Goal: Information Seeking & Learning: Learn about a topic

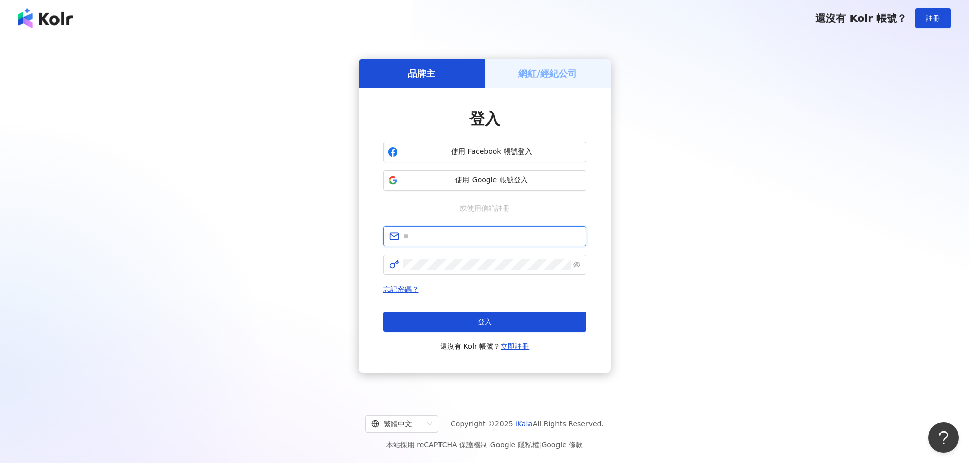
type input "**********"
click at [789, 183] on div "**********" at bounding box center [484, 216] width 944 height 342
click at [498, 317] on button "登入" at bounding box center [484, 322] width 203 height 20
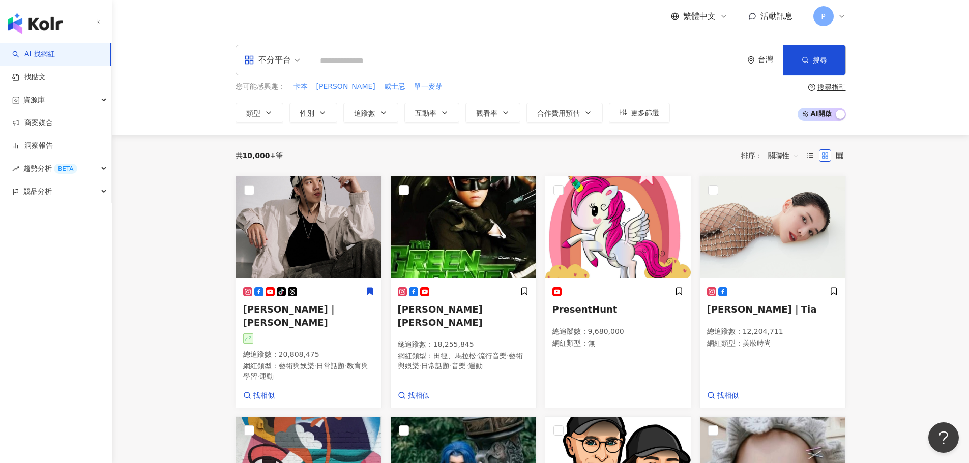
click at [346, 61] on input "search" at bounding box center [526, 60] width 424 height 19
type input "****"
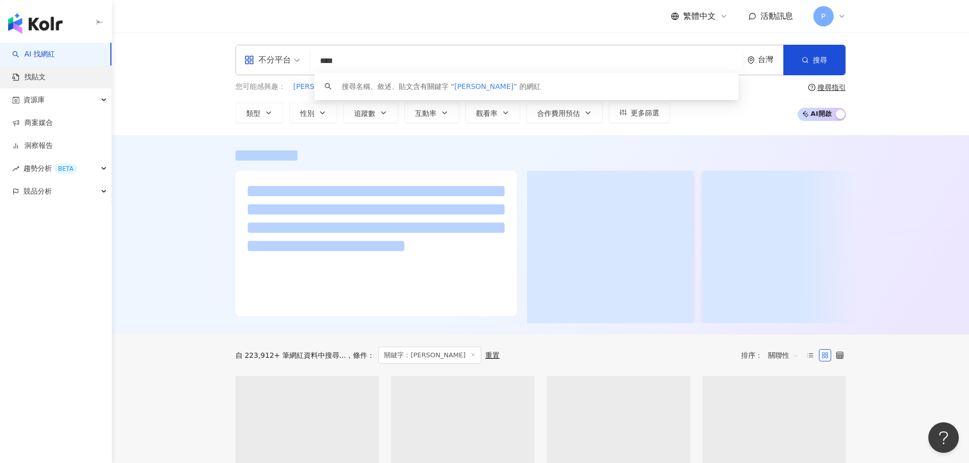
click at [46, 82] on link "找貼文" at bounding box center [29, 77] width 34 height 10
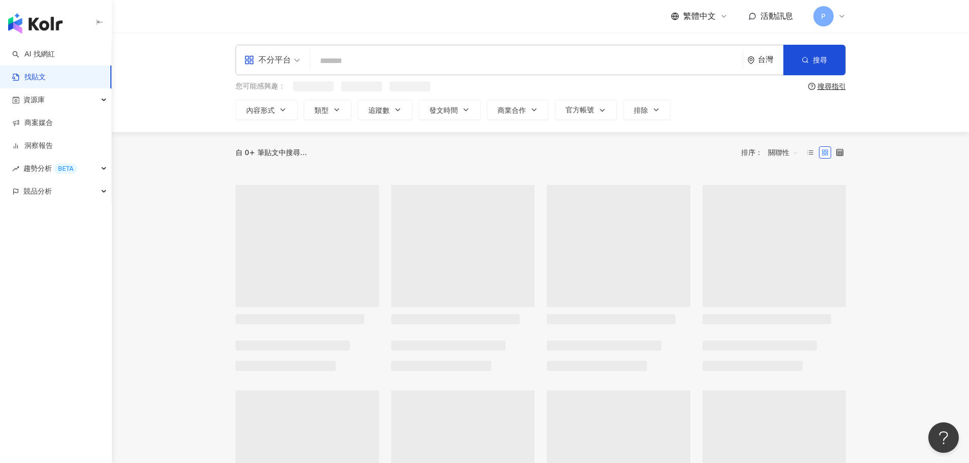
click at [336, 64] on input "search" at bounding box center [526, 61] width 424 height 22
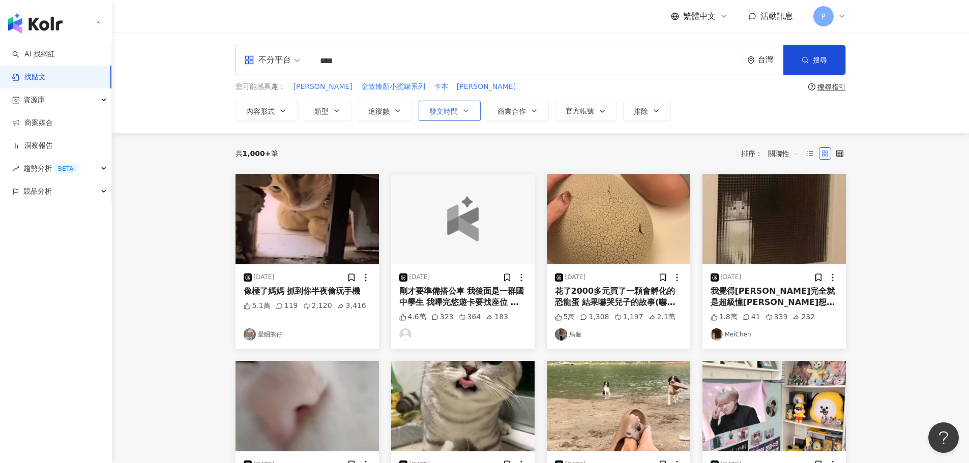
type input "****"
click at [452, 110] on span "發文時間" at bounding box center [443, 111] width 28 height 8
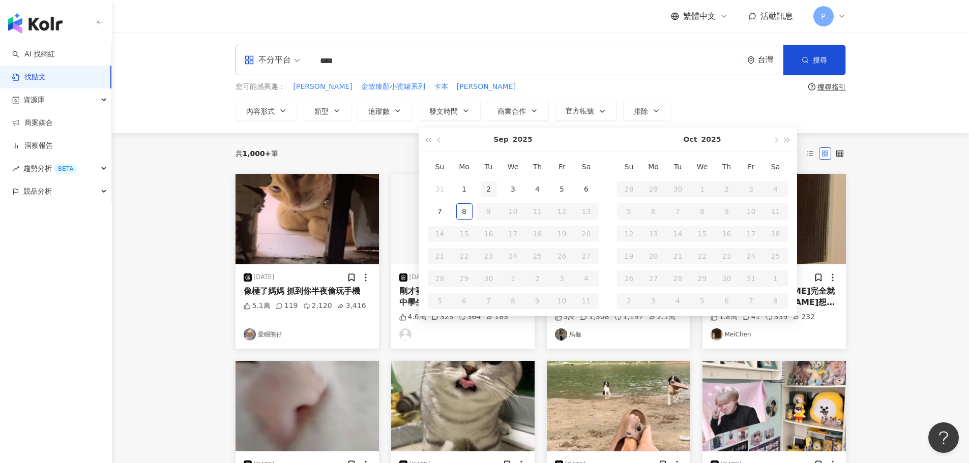
type input "**********"
click at [440, 141] on span "button" at bounding box center [439, 140] width 5 height 5
type input "**********"
click at [561, 185] on div "1" at bounding box center [562, 189] width 16 height 16
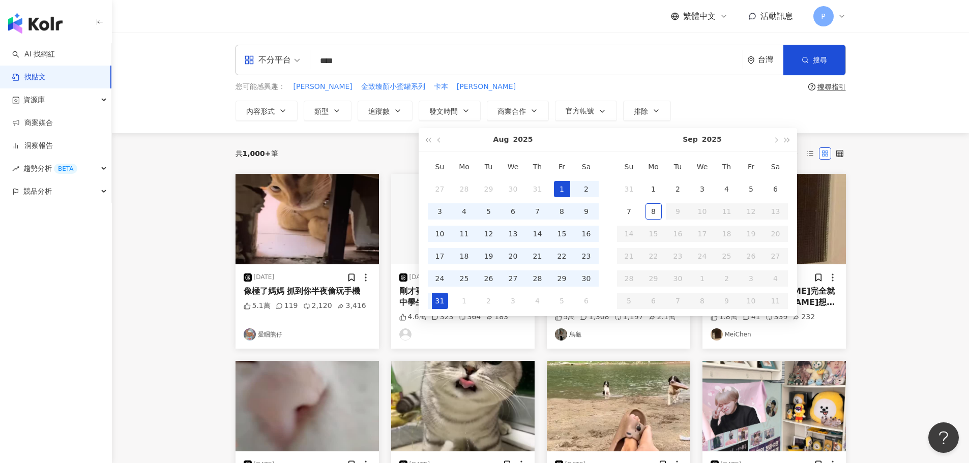
click at [442, 299] on div "31" at bounding box center [440, 301] width 16 height 16
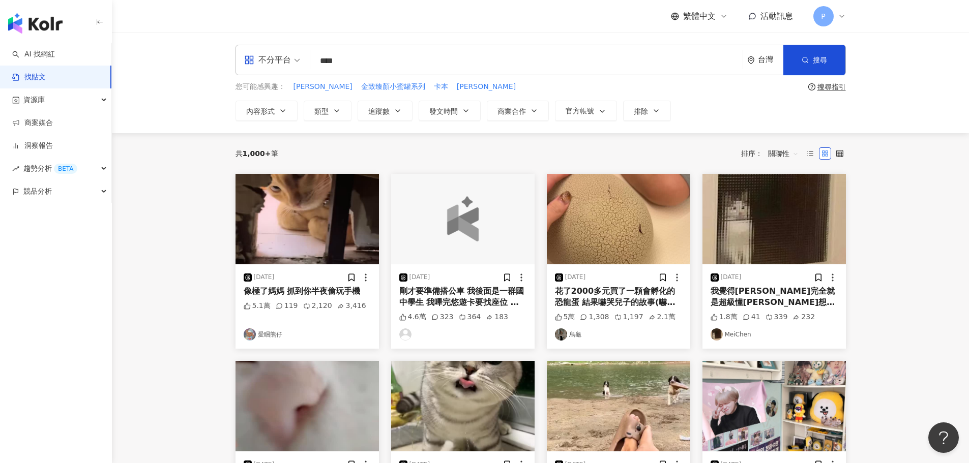
type input "**********"
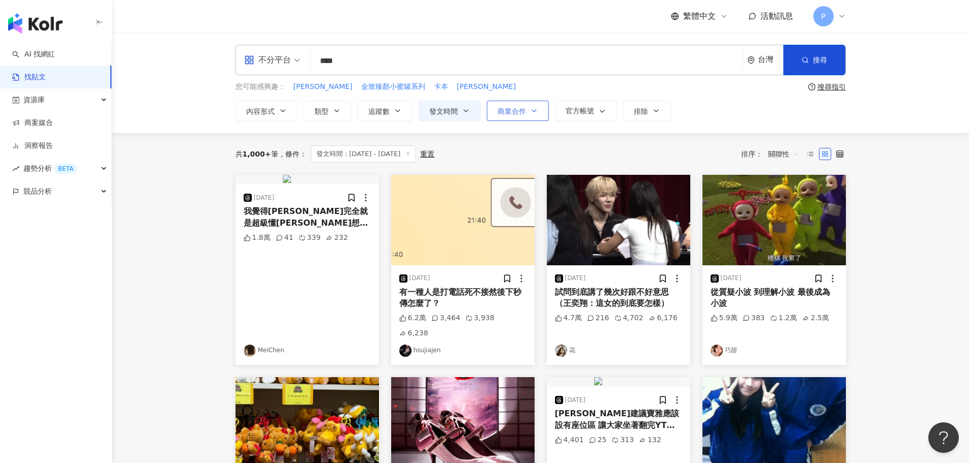
click at [530, 111] on icon "button" at bounding box center [534, 111] width 8 height 8
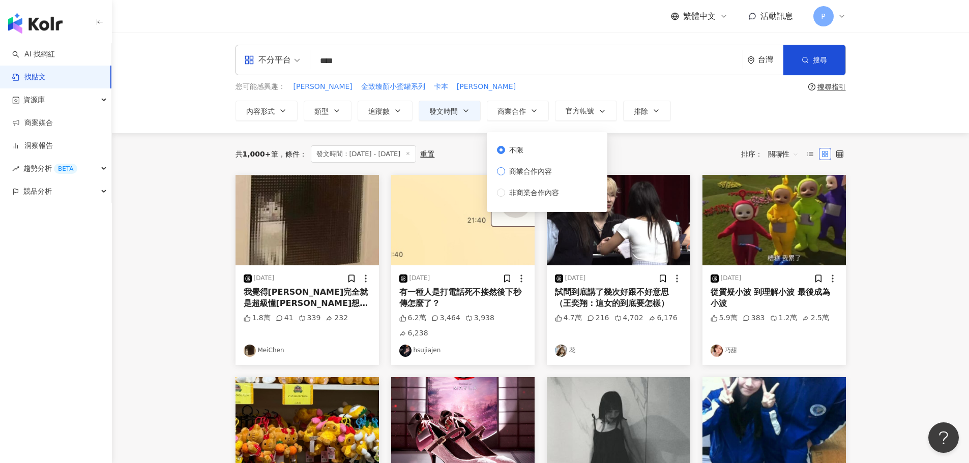
click at [540, 172] on span "商業合作內容" at bounding box center [530, 171] width 51 height 11
click at [803, 60] on icon "button" at bounding box center [805, 59] width 7 height 7
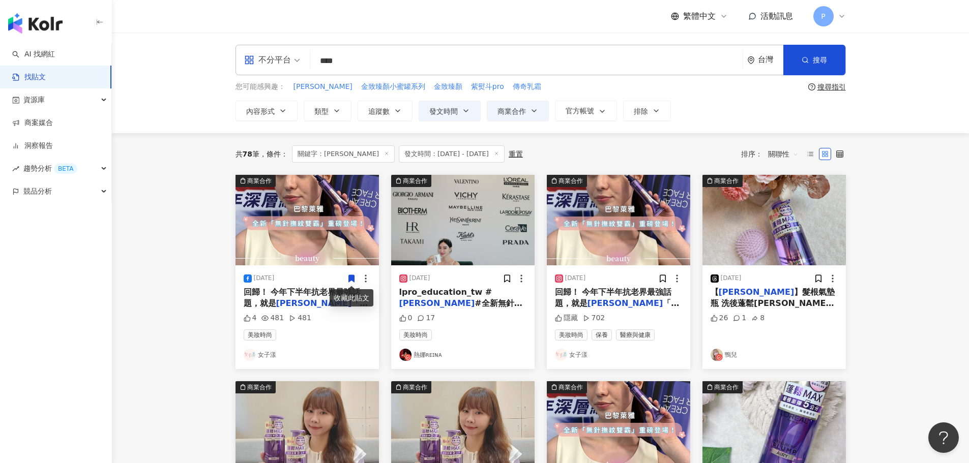
click at [322, 300] on span "「無針撫紋雙霸」升級登場！ #全" at bounding box center [306, 309] width 125 height 21
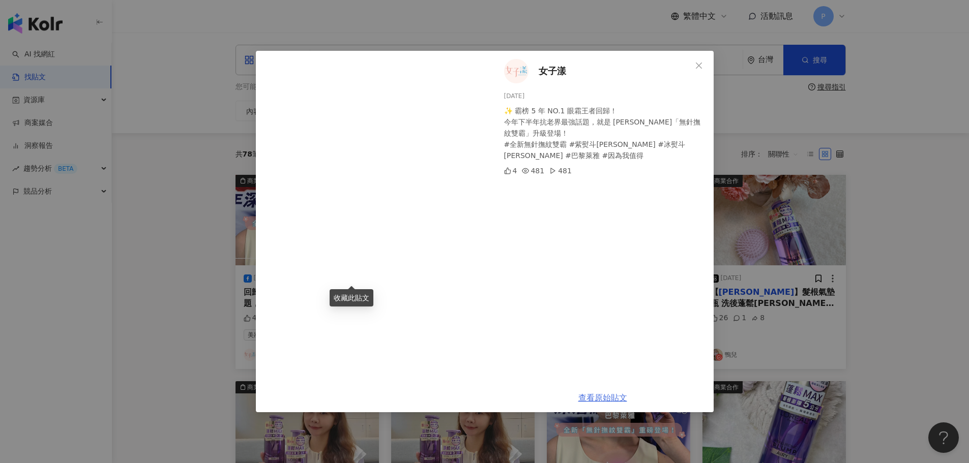
click at [607, 402] on link "查看原始貼文" at bounding box center [602, 398] width 49 height 10
click at [181, 79] on div "女子漾 [DATE] ✨ 霸榜 5 年 NO.1 眼霜王者回歸！ 今年下半年抗老界最強話題，就是 [PERSON_NAME]「無針撫紋雙霸」升級登場！ #全新…" at bounding box center [484, 231] width 969 height 463
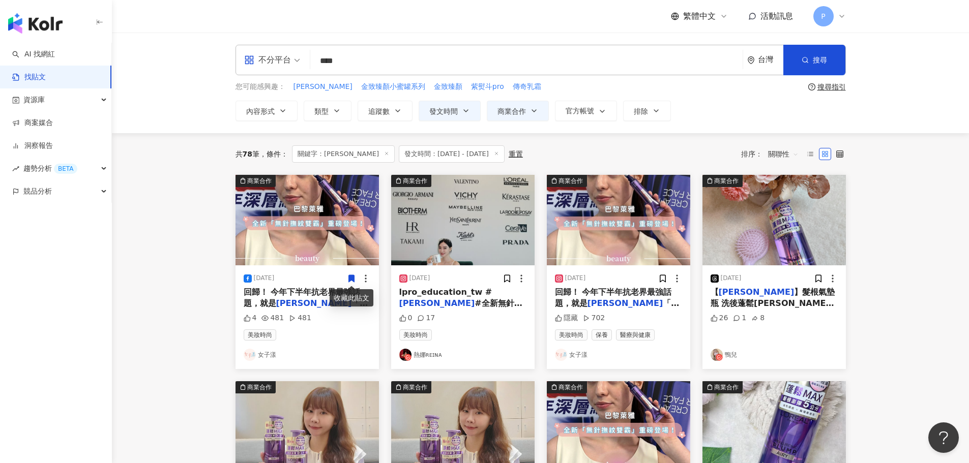
click at [454, 302] on span "#全新無針撫紋雙霸 #紫熨斗" at bounding box center [460, 309] width 123 height 21
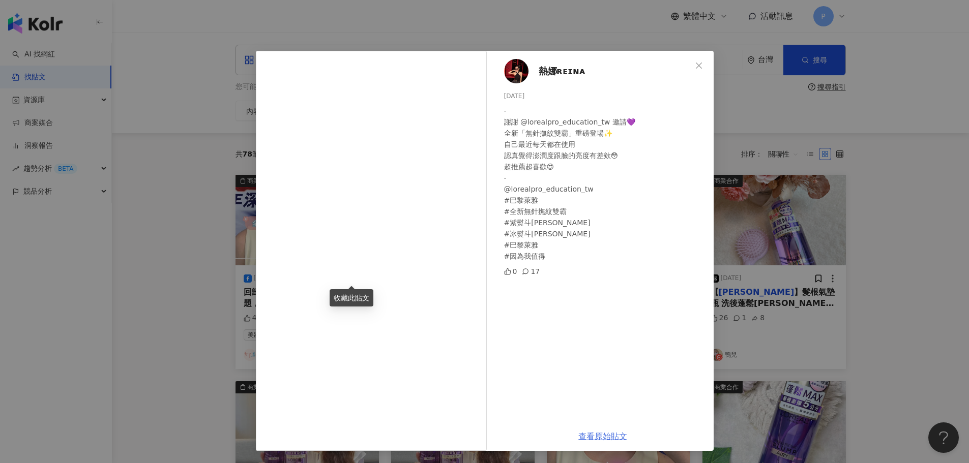
click at [619, 433] on link "查看原始貼文" at bounding box center [602, 437] width 49 height 10
click at [169, 180] on div "熱娜ʀᴇɪɴᴀ [DATE] - 謝謝 @lorealpro_education_tw 邀請💜 全新「無針撫紋雙霸」重磅登場✨ 自己最近每天都在使用 認真覺得…" at bounding box center [484, 231] width 969 height 463
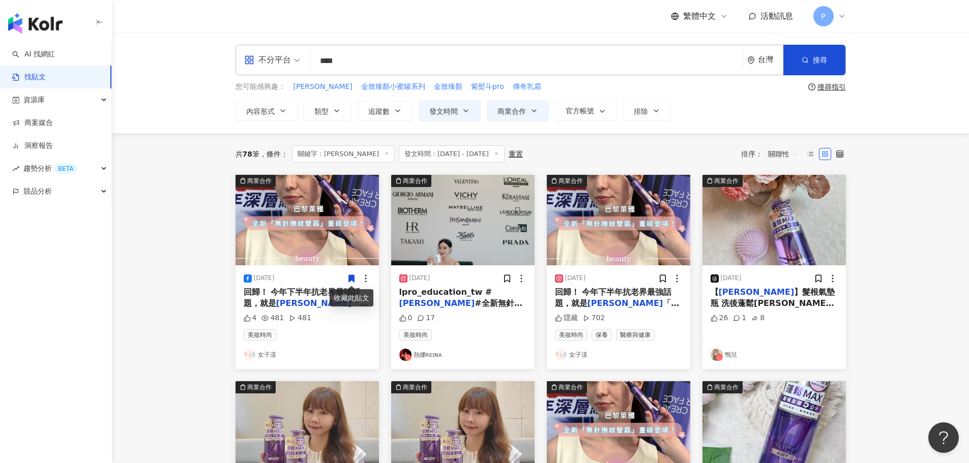
click at [624, 291] on span "回歸！ 今年下半年抗老界最強話題，就是" at bounding box center [613, 297] width 117 height 21
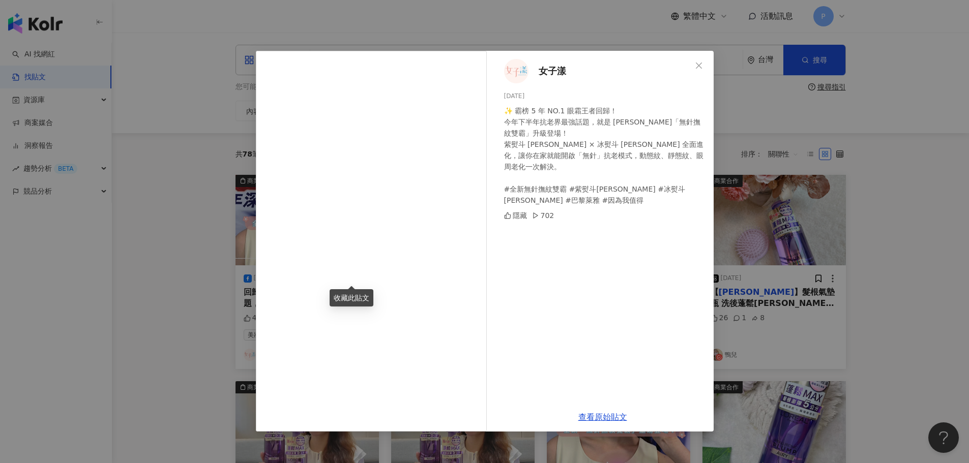
click at [181, 229] on div "女子漾 [DATE] ✨ 霸榜 5 年 NO.1 眼霜王者回歸！ 今年下半年抗老界最強話題，就是 [PERSON_NAME]「無針撫紋雙霸」升級登場！ 紫熨斗…" at bounding box center [484, 231] width 969 height 463
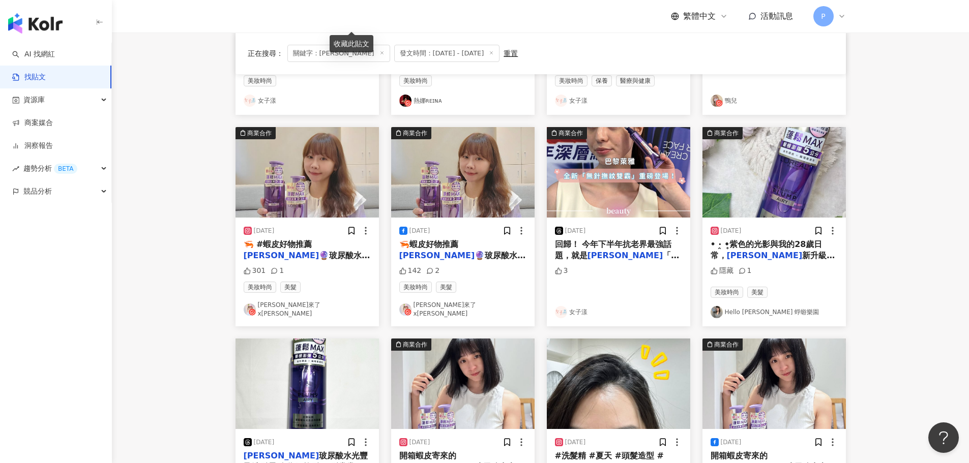
scroll to position [407, 0]
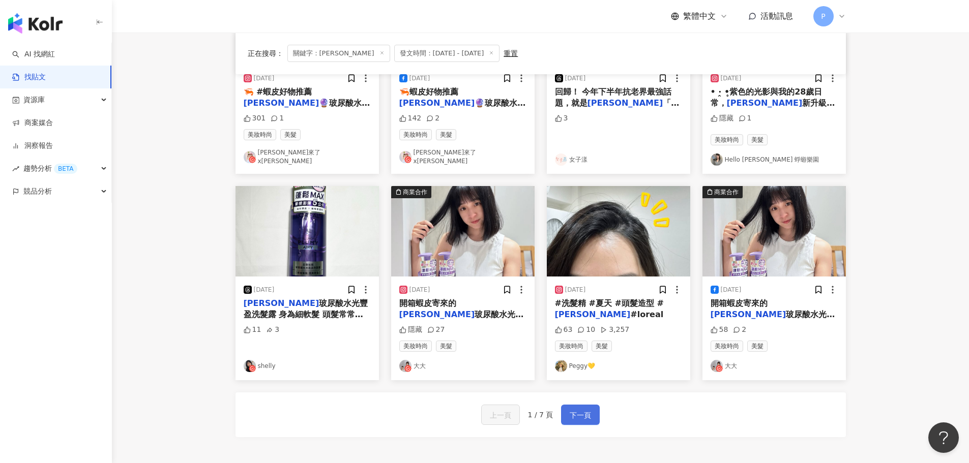
click at [590, 411] on button "下一頁" at bounding box center [580, 415] width 39 height 20
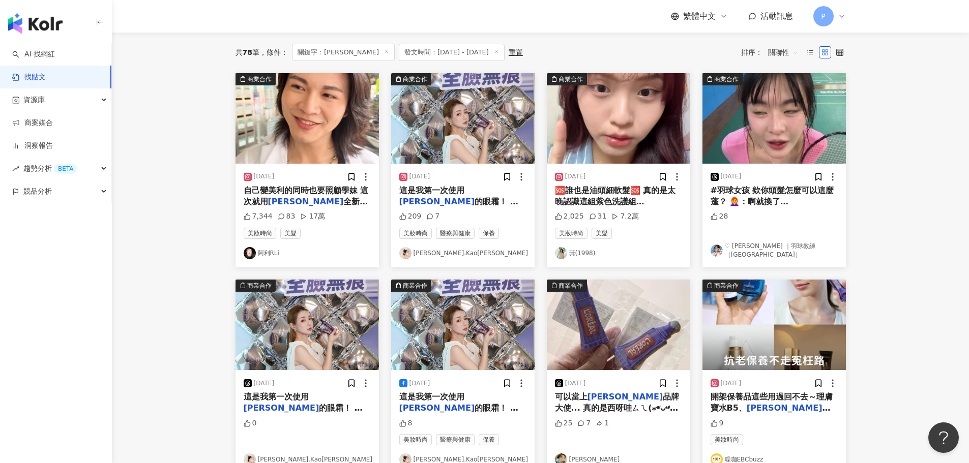
scroll to position [0, 0]
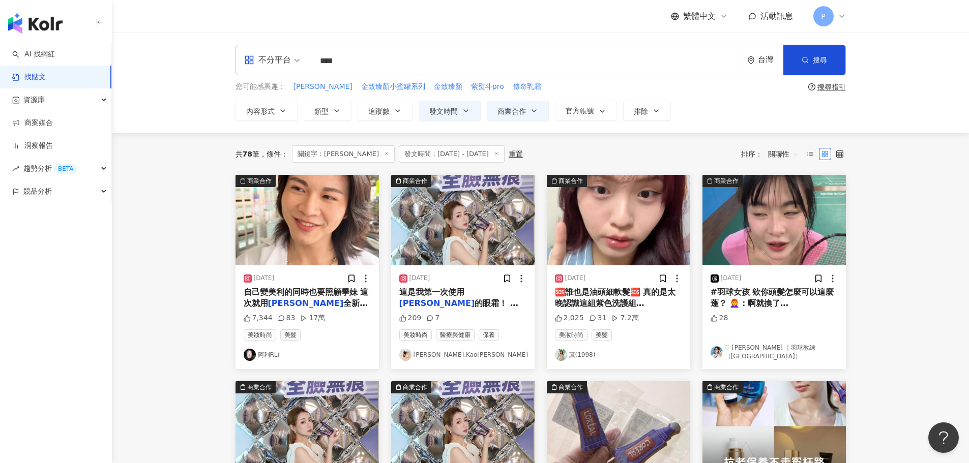
click at [357, 306] on span "全新升級的髮根氣墊瓶來照顧她的頭" at bounding box center [306, 309] width 125 height 21
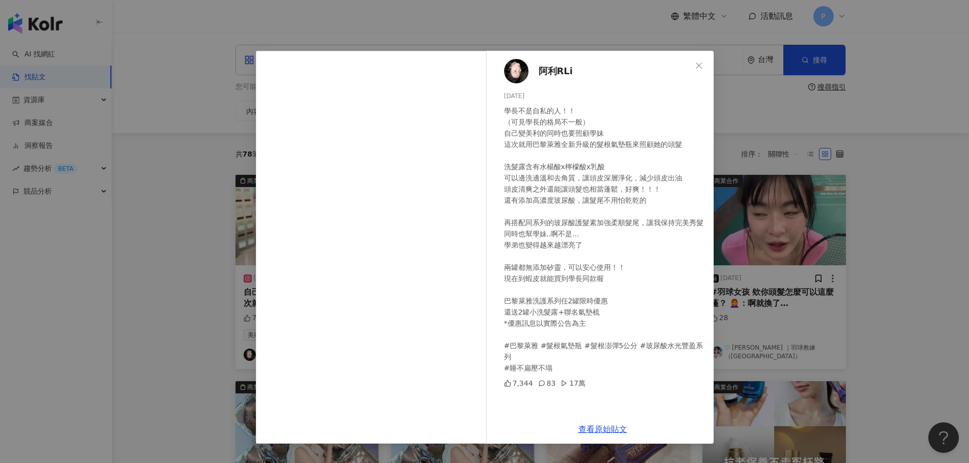
scroll to position [153, 0]
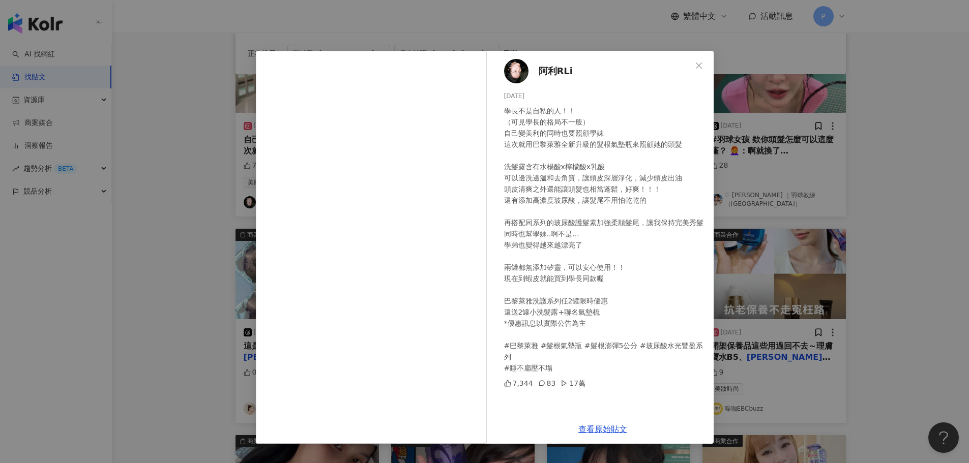
click at [207, 189] on div "[PERSON_NAME]RLi [DATE] 學長不是自私的人！！ （可見學長的格局不一般） 自己變美利的同時也要照顧學妹 這次就用巴黎萊雅全新升級的髮根氣…" at bounding box center [484, 231] width 969 height 463
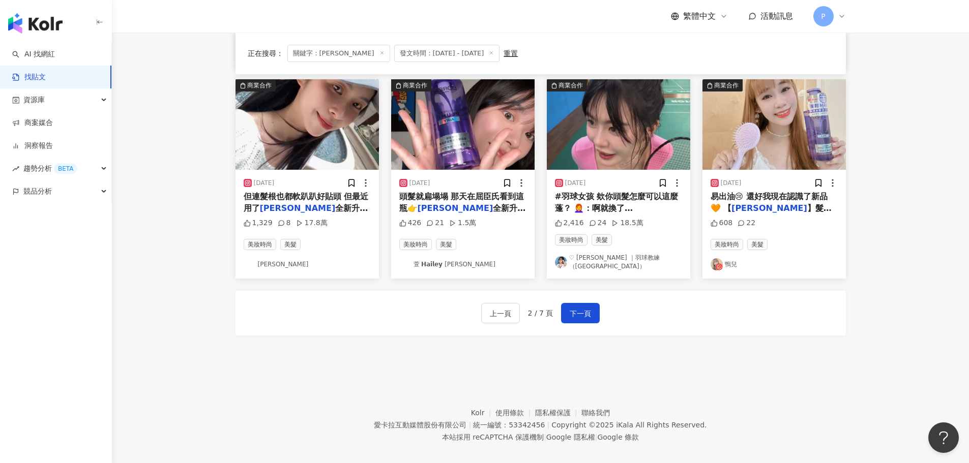
scroll to position [458, 0]
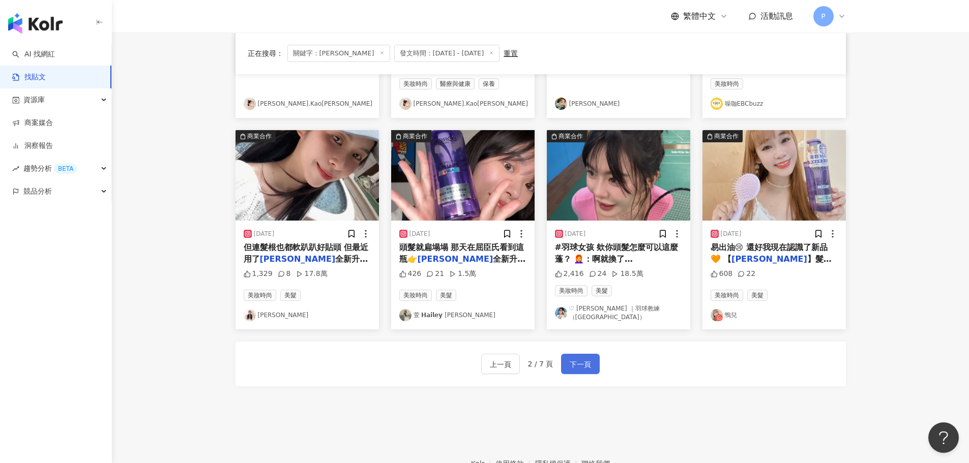
click at [594, 362] on button "下一頁" at bounding box center [580, 364] width 39 height 20
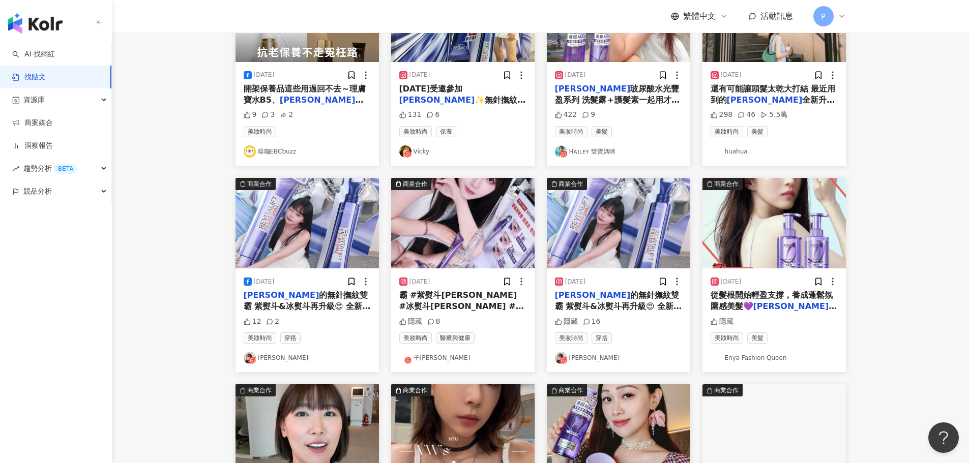
scroll to position [0, 0]
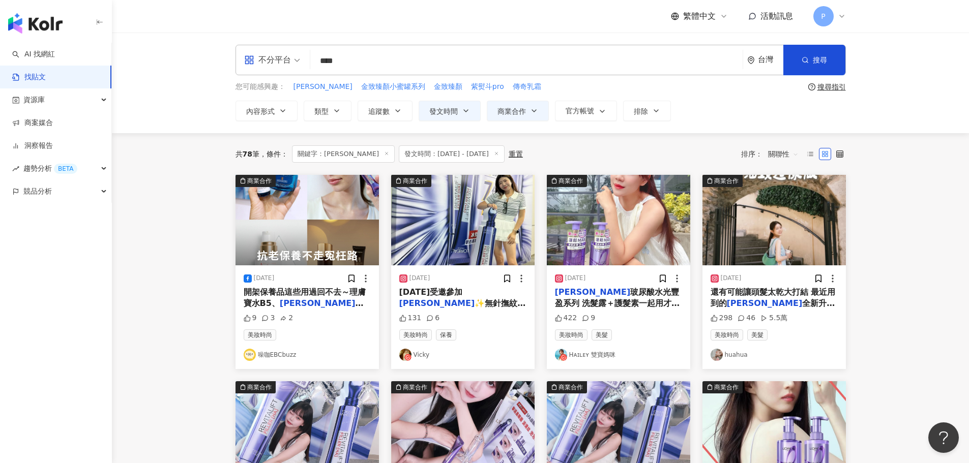
click at [575, 330] on span "美妝時尚" at bounding box center [571, 335] width 33 height 11
click at [494, 299] on span "✨無針撫紋雙霸✨ 上市體驗會，真的好驚喜！💜 現場不只體驗到升級版的「紫熨斗／冰熨斗」雙重撫紋功效，感覺肌膚立刻變得更澎、更平滑，連小細紋都被照顧到 更特別的…" at bounding box center [462, 355] width 127 height 112
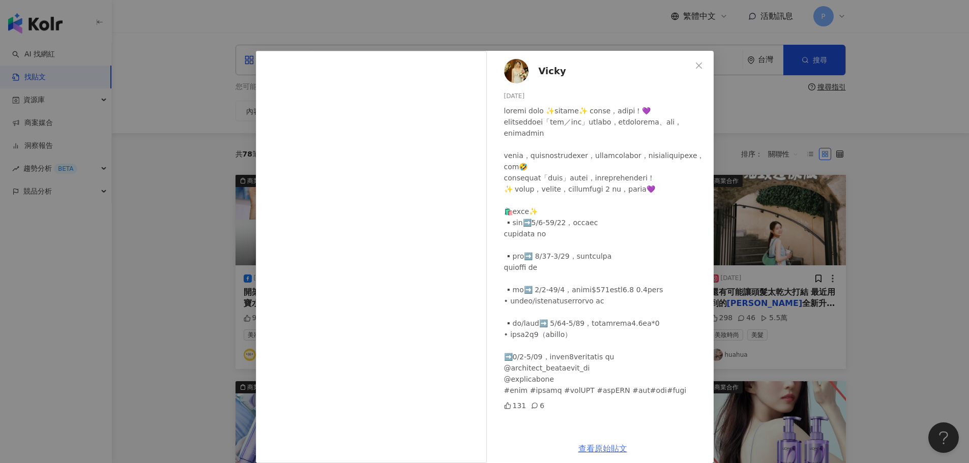
click at [578, 445] on link "查看原始貼文" at bounding box center [602, 449] width 49 height 10
click at [173, 170] on div "Vicky [DATE] 131 6 查看原始貼文" at bounding box center [484, 231] width 969 height 463
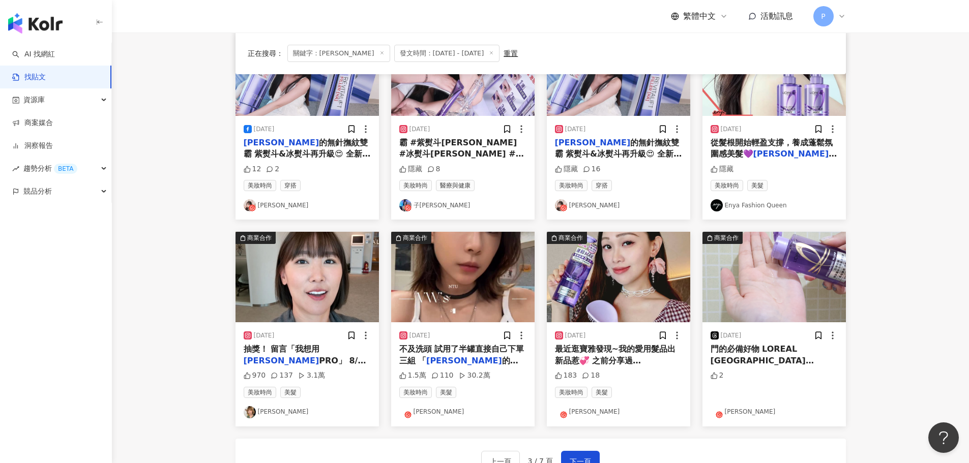
scroll to position [458, 0]
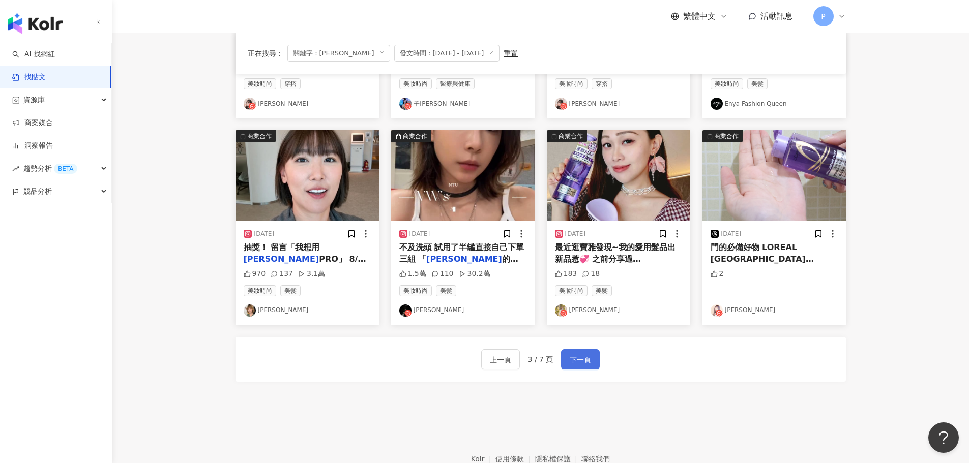
click at [576, 359] on span "下一頁" at bounding box center [580, 360] width 21 height 12
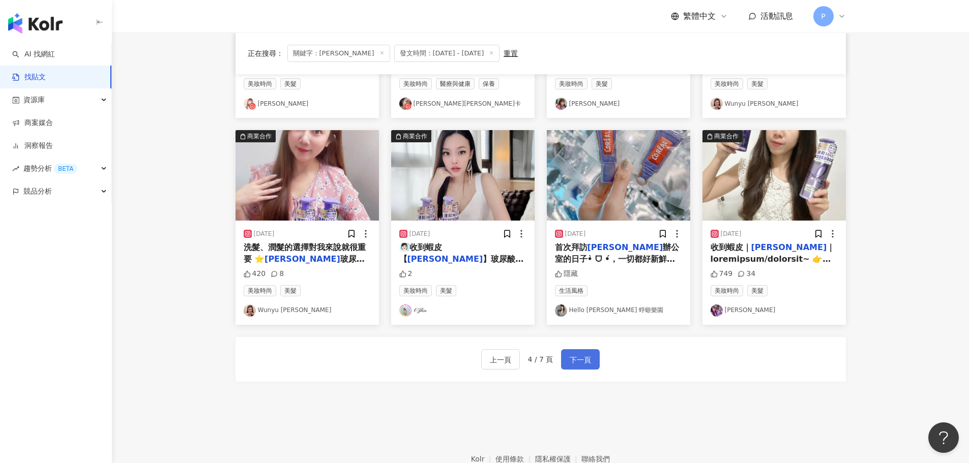
click at [582, 361] on span "下一頁" at bounding box center [580, 360] width 21 height 12
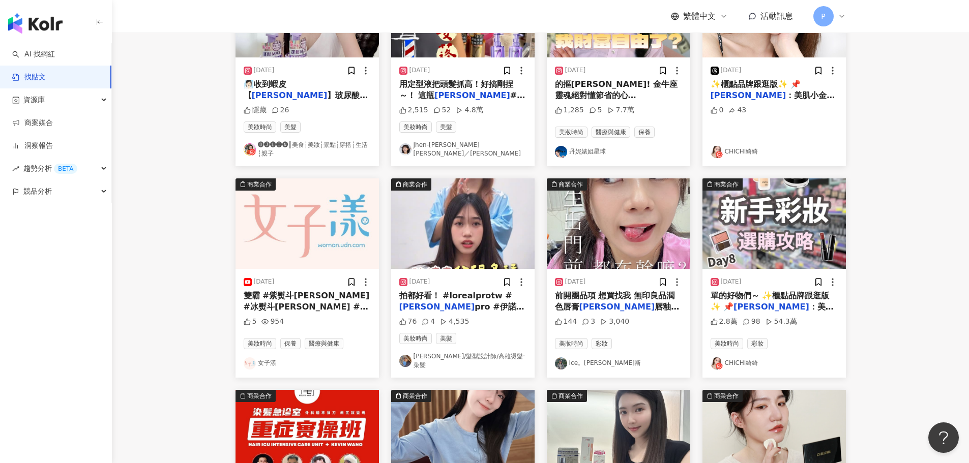
scroll to position [5, 0]
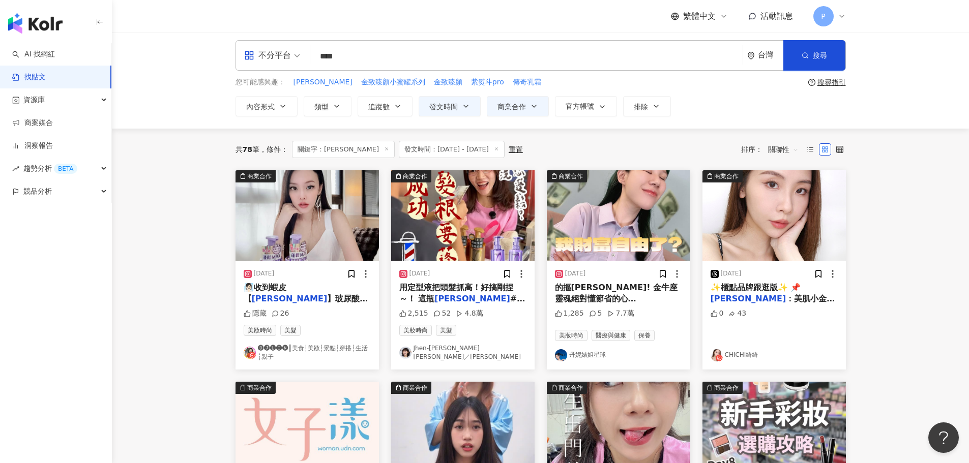
click at [634, 305] on span "紫熨斗[PERSON_NAME]的是口袋緊繃又" at bounding box center [617, 321] width 125 height 33
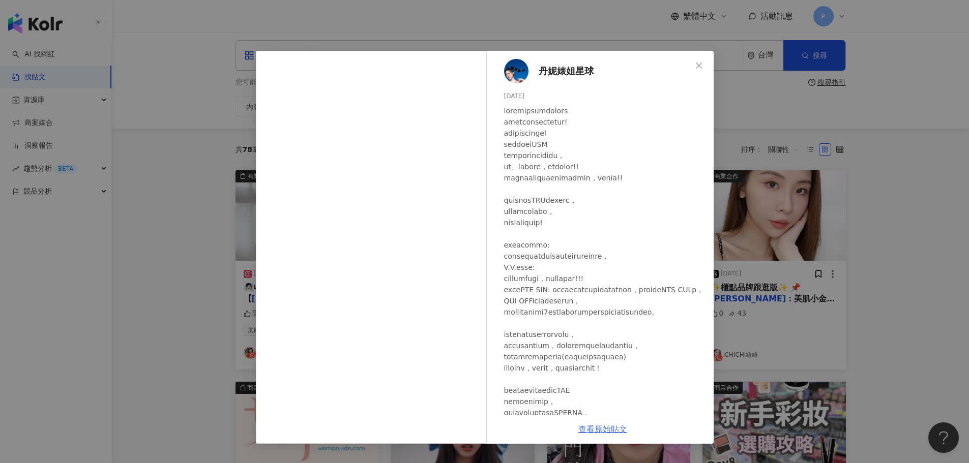
click at [603, 426] on link "查看原始貼文" at bounding box center [602, 430] width 49 height 10
click at [910, 225] on div "丹妮婊姐星球 [DATE] 1,285 5 7.7萬 查看原始貼文" at bounding box center [484, 231] width 969 height 463
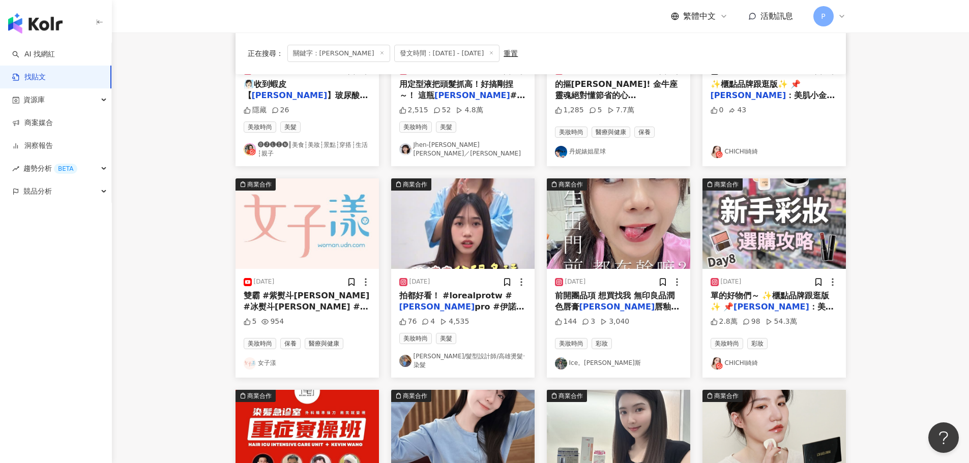
scroll to position [411, 0]
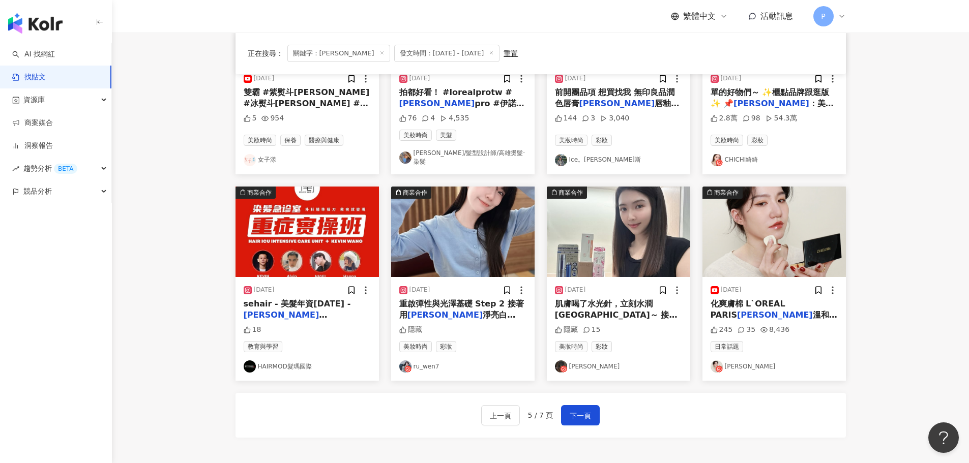
click at [490, 311] on span "淨亮白MELA淡斑精華，[PERSON_NAME]代謝" at bounding box center [457, 326] width 116 height 33
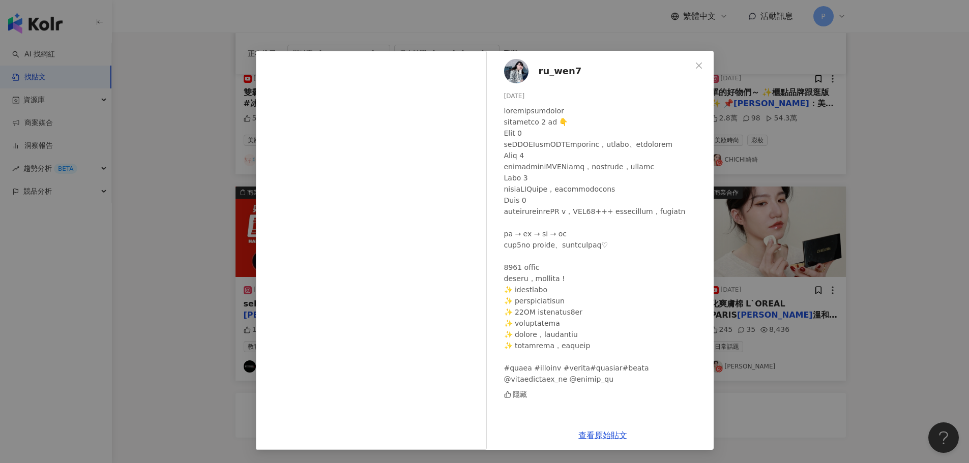
click at [926, 360] on div "ru_wen7 [DATE] 隱藏 查看原始貼文" at bounding box center [484, 231] width 969 height 463
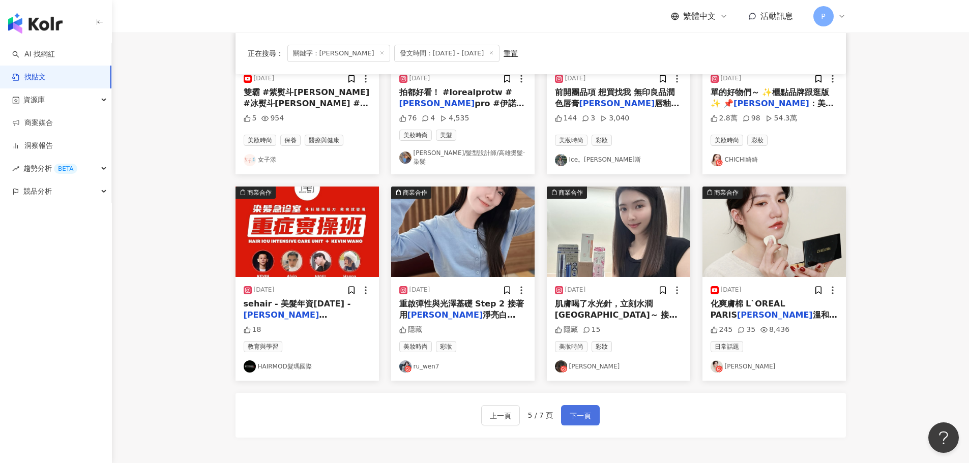
click at [577, 405] on button "下一頁" at bounding box center [580, 415] width 39 height 20
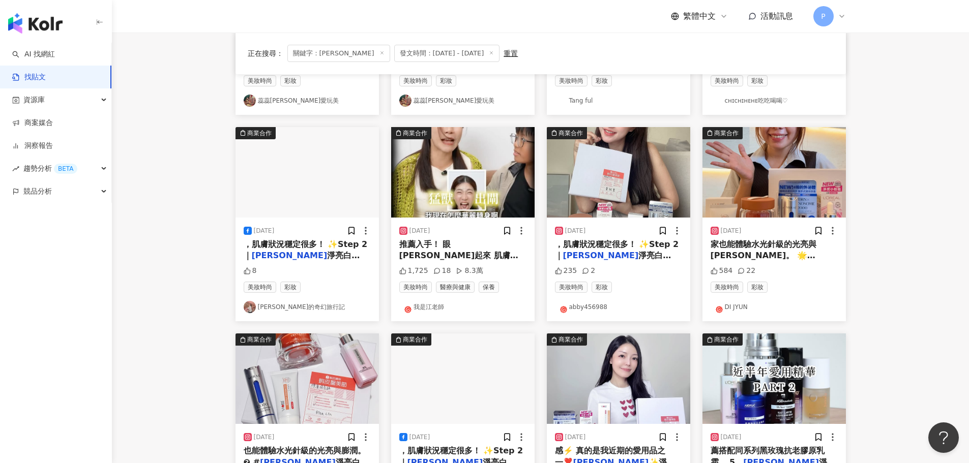
scroll to position [407, 0]
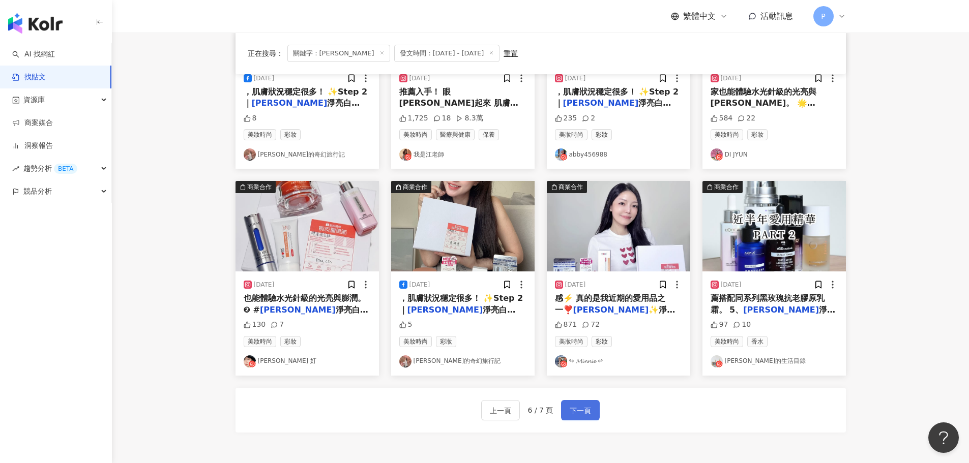
click at [587, 405] on span "下一頁" at bounding box center [580, 411] width 21 height 12
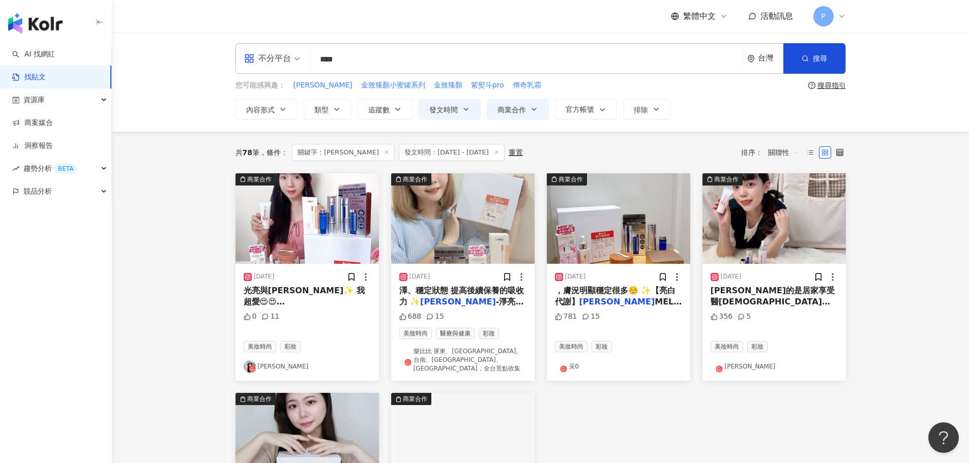
scroll to position [0, 0]
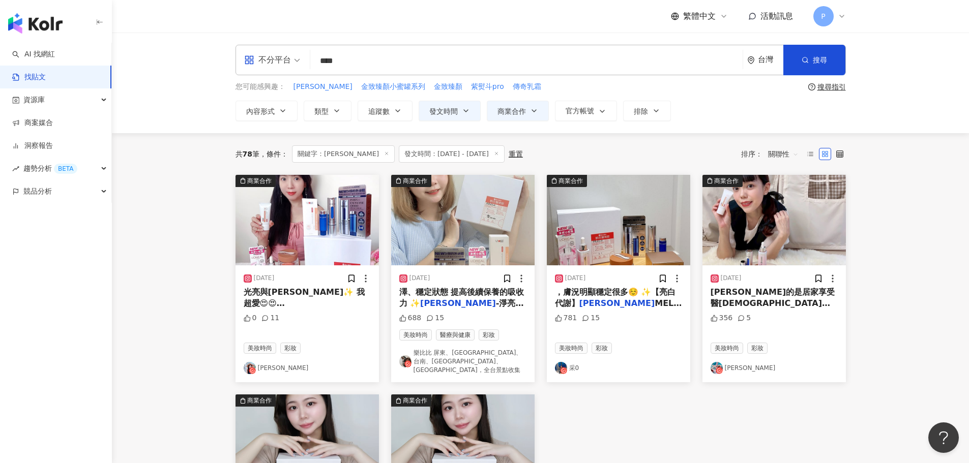
drag, startPoint x: 377, startPoint y: 56, endPoint x: 237, endPoint y: 35, distance: 141.9
click at [207, 41] on div "**********" at bounding box center [540, 83] width 857 height 101
type input "*"
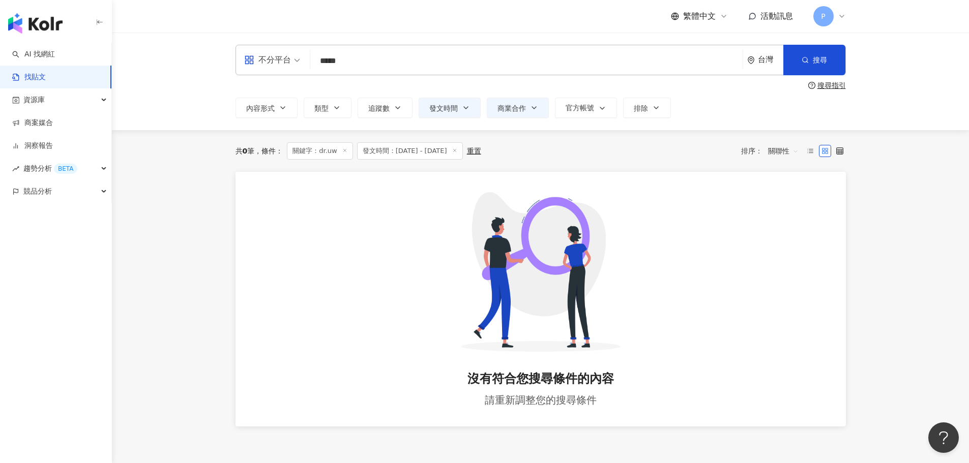
type input "*****"
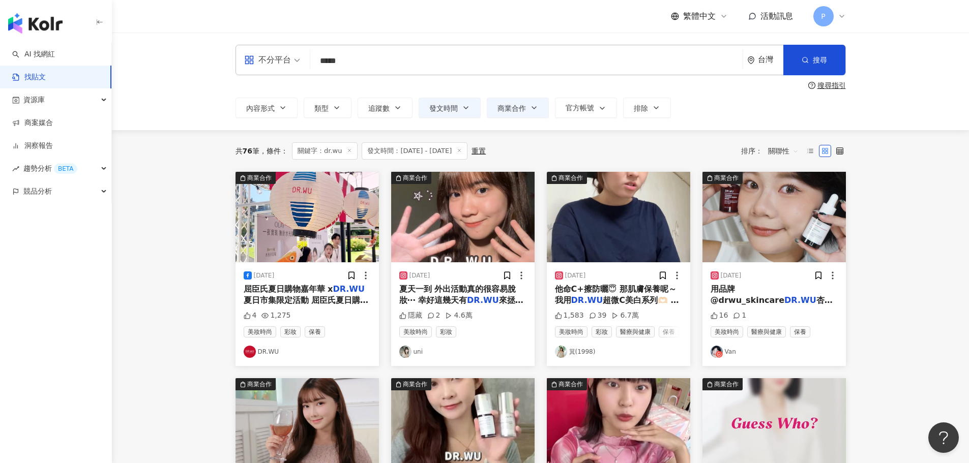
click at [482, 279] on div "[DATE]" at bounding box center [462, 276] width 127 height 10
click at [482, 288] on span "夏天一到 外出活動真的很容易脫妝⋯ 幸好這幾天有" at bounding box center [457, 294] width 117 height 21
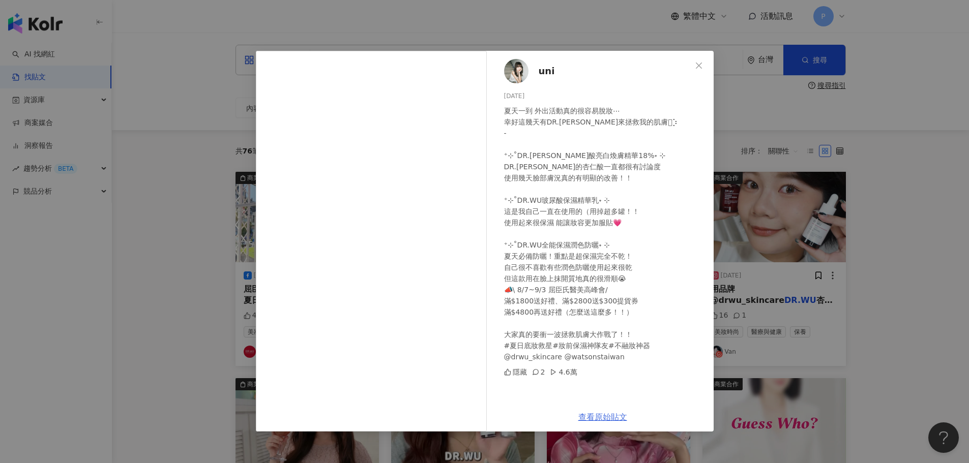
click at [601, 414] on link "查看原始貼文" at bounding box center [602, 417] width 49 height 10
click at [942, 153] on div "uni [DATE] 夏天一到 外出活動真的很容易脫妝⋯ 幸好這幾天有DR.[PERSON_NAME]來拯救我的肌膚𖤐⡱ - ⁺⊹˚DR.[PERSON_NA…" at bounding box center [484, 231] width 969 height 463
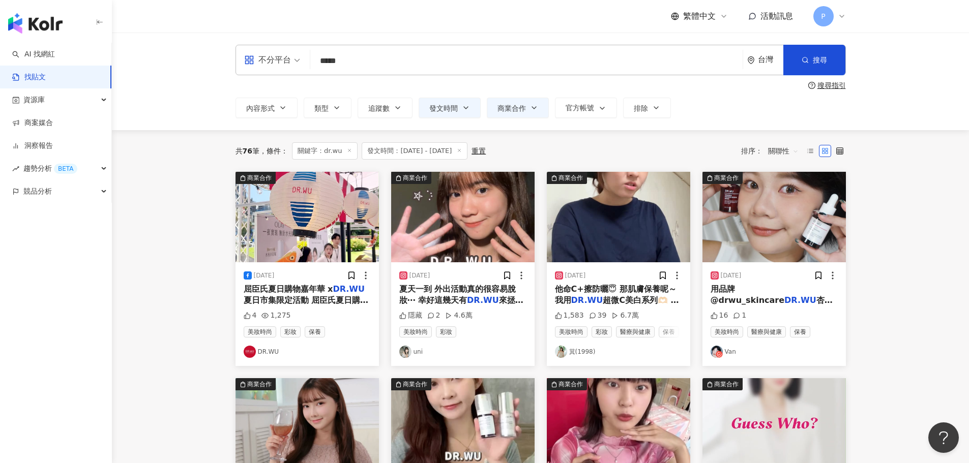
click at [644, 299] on span "超微C美白系列🫶🏻 洗完" at bounding box center [617, 305] width 124 height 21
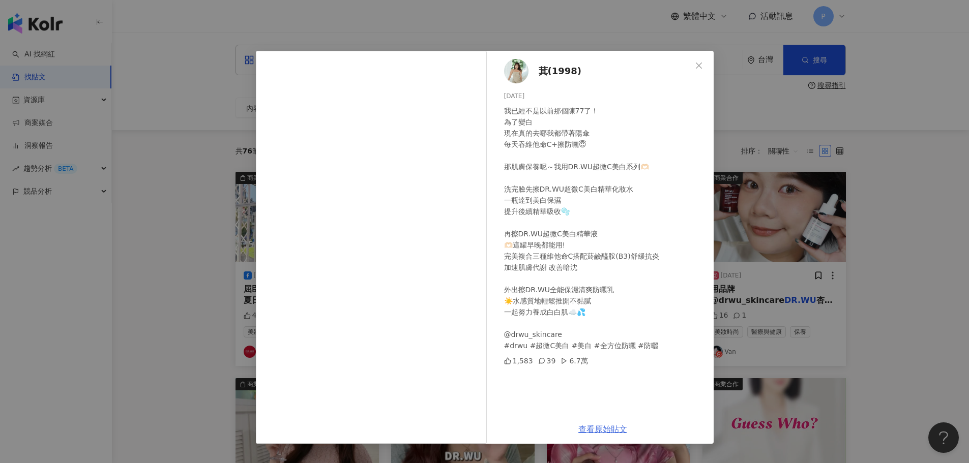
click at [591, 429] on link "查看原始貼文" at bounding box center [602, 430] width 49 height 10
click at [886, 185] on div "萁(1998) [DATE] 我已經不是以前那個陳77了！ 為了變白 現在真的去哪我都帶著陽傘 每天吞維他命C+擦防曬😇 那肌膚保養呢～我用DR.WU超微C美…" at bounding box center [484, 231] width 969 height 463
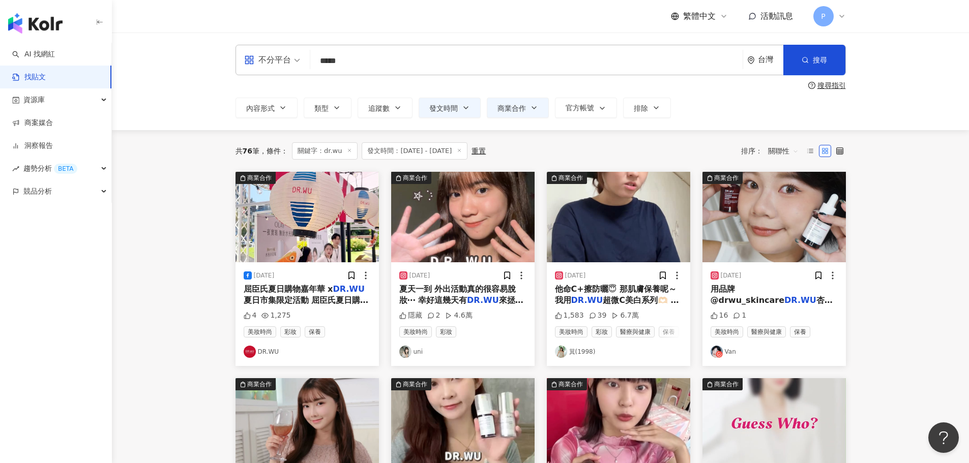
scroll to position [102, 0]
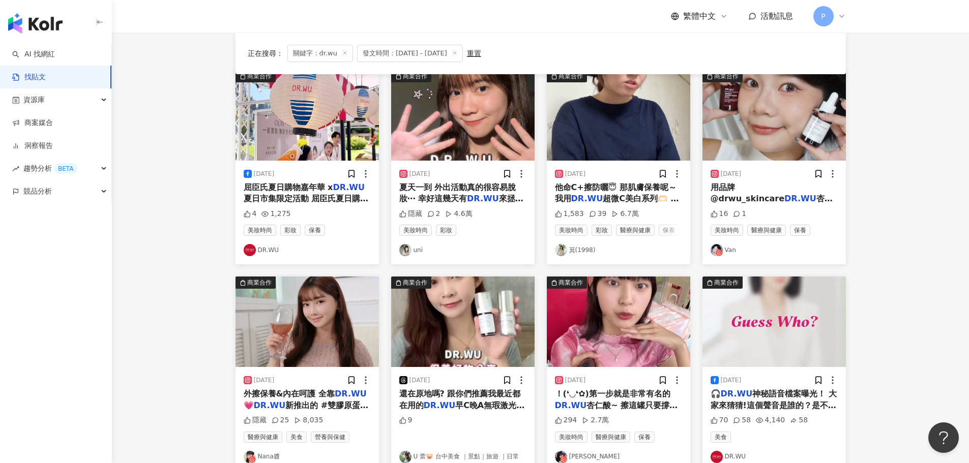
click at [782, 200] on span "杏仁酸溫和煥膚精華8% 我的日" at bounding box center [771, 204] width 122 height 21
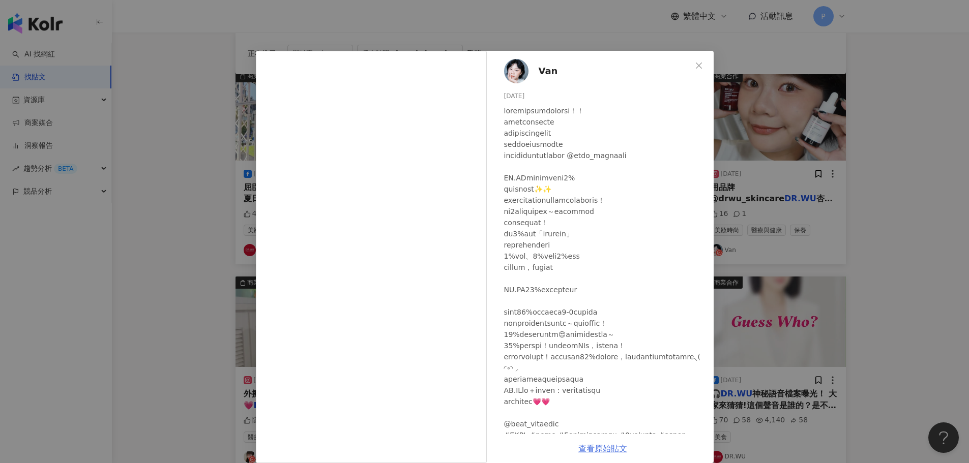
click at [615, 451] on link "查看原始貼文" at bounding box center [602, 449] width 49 height 10
click at [161, 138] on div "Van [DATE] 16 1 查看原始貼文" at bounding box center [484, 231] width 969 height 463
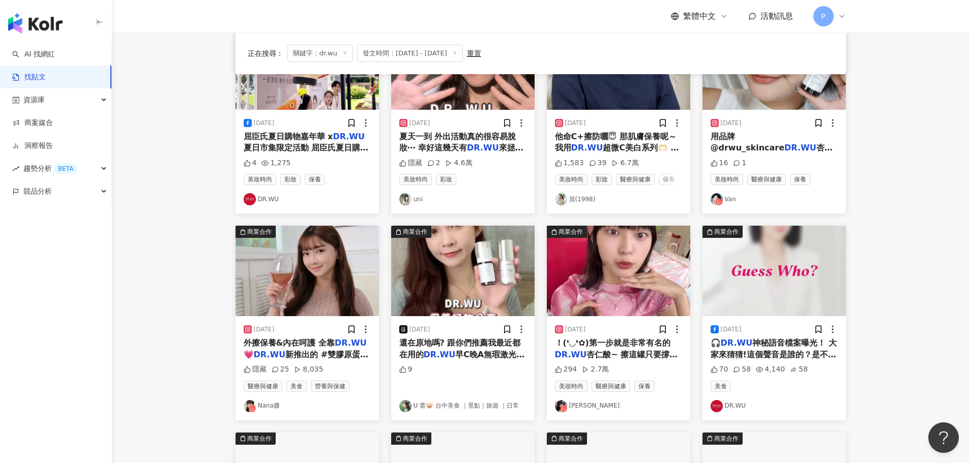
scroll to position [305, 0]
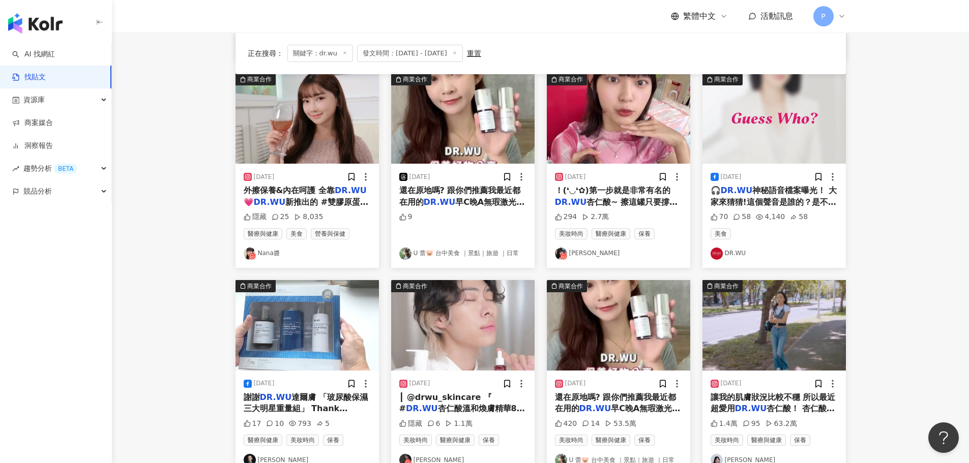
click at [467, 192] on span "還在原地嗎? 跟你們推薦我最近都在用的" at bounding box center [460, 196] width 122 height 21
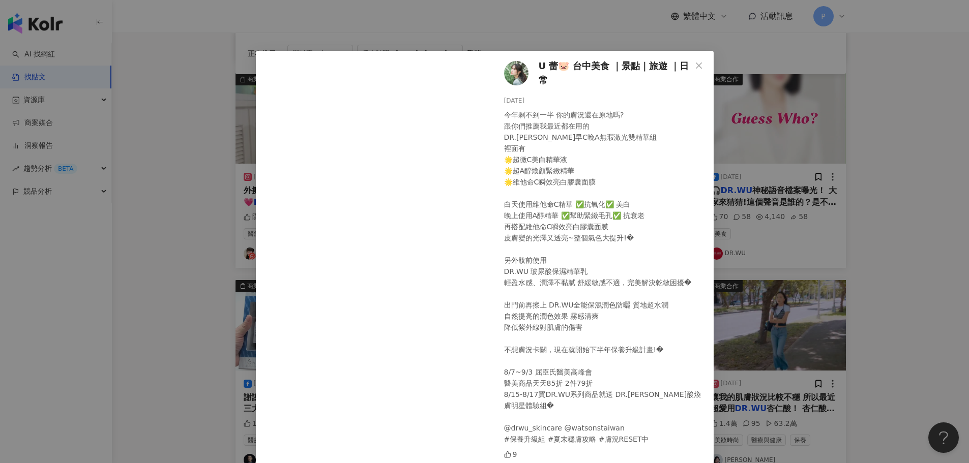
scroll to position [203, 0]
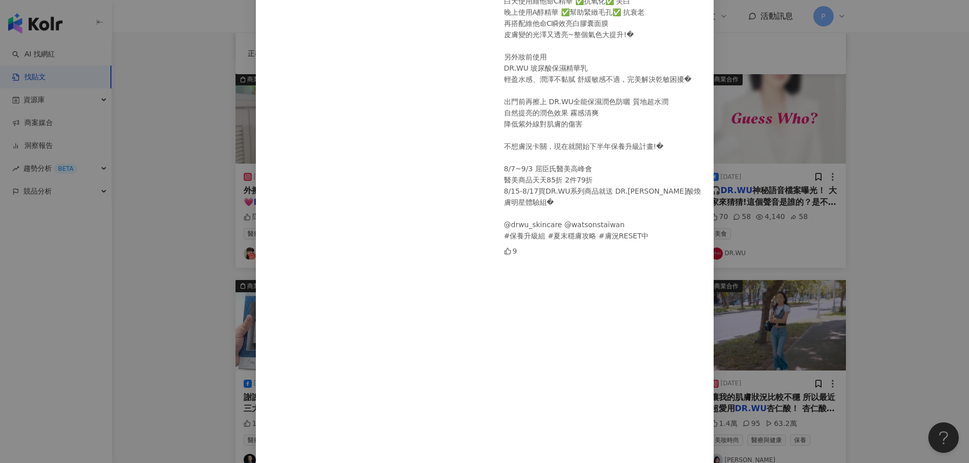
click at [208, 131] on div "U 蕾🐷 台中美食 ｜景點｜旅遊 ｜日常 [DATE] 9 查看原始貼文" at bounding box center [484, 231] width 969 height 463
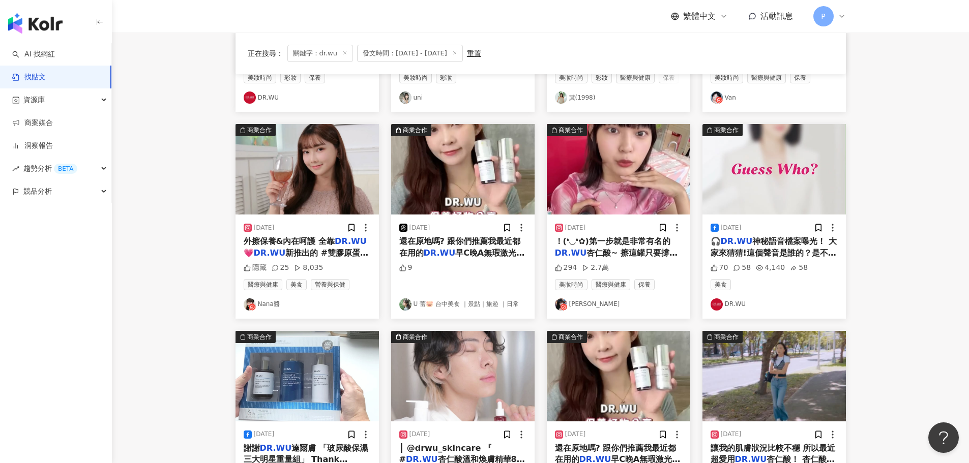
scroll to position [305, 0]
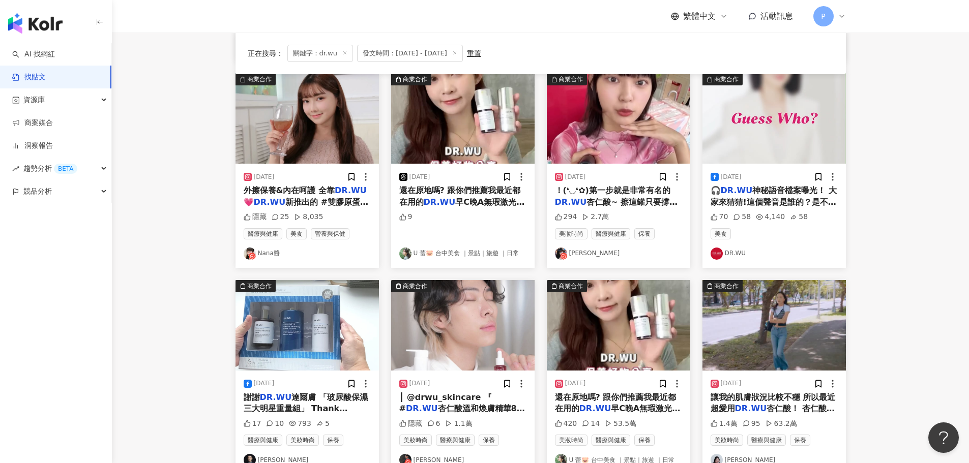
click at [627, 204] on span "杏仁酸~ 擦這罐只要撐過前面幾" at bounding box center [616, 207] width 123 height 21
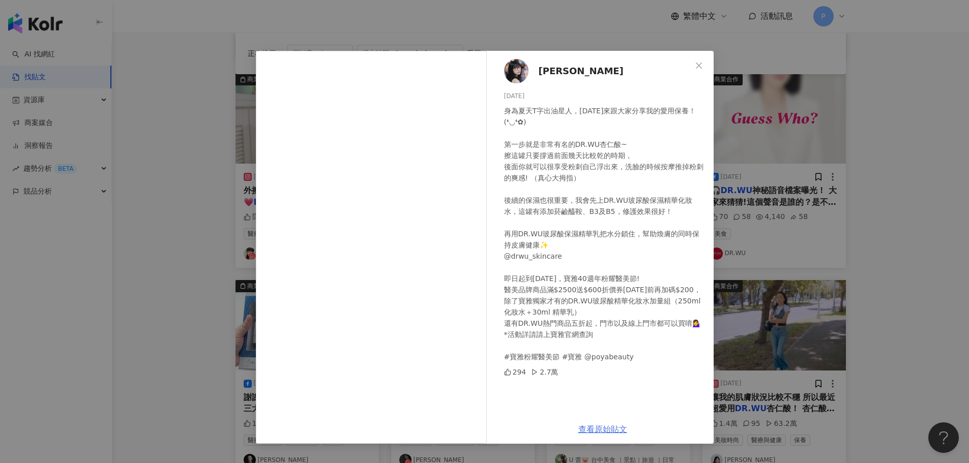
click at [594, 428] on link "查看原始貼文" at bounding box center [602, 430] width 49 height 10
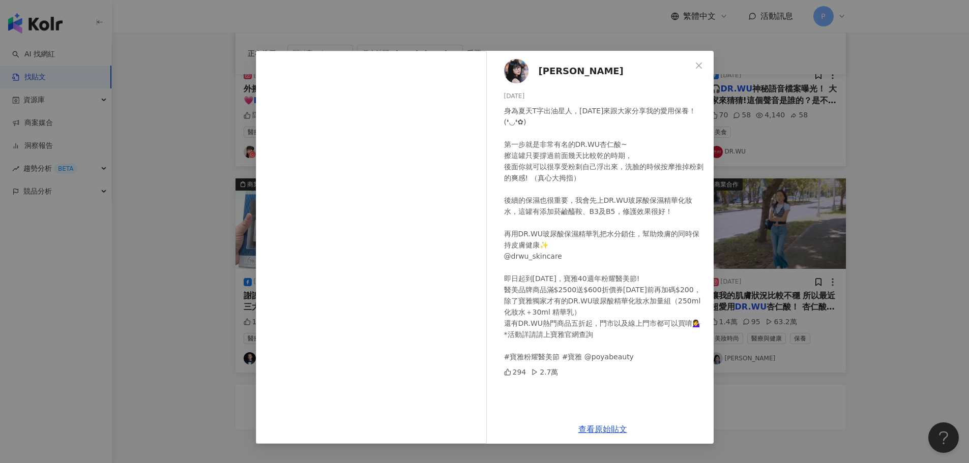
click at [884, 141] on div "[PERSON_NAME] [DATE] 身為夏天T字出油星人，[DATE]來跟大家分享我的愛用保養！(❛◡❛✿)​ 第一步就是非常有名的DR.WU杏仁酸~ …" at bounding box center [484, 231] width 969 height 463
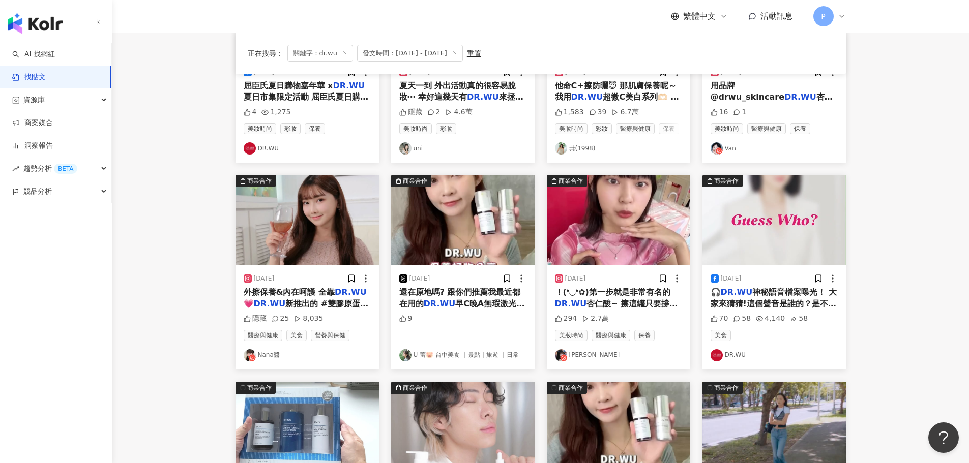
scroll to position [458, 0]
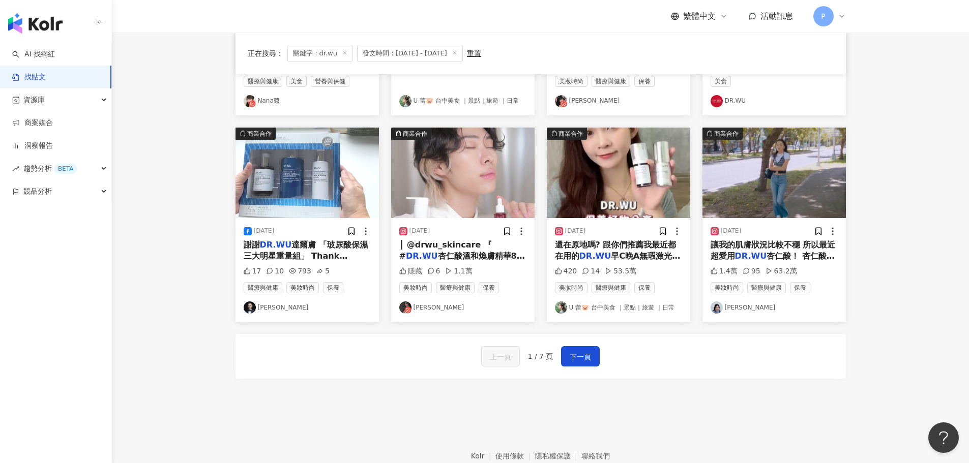
click at [463, 254] on span "杏仁酸溫和煥膚精華8% 』┃" at bounding box center [462, 261] width 126 height 21
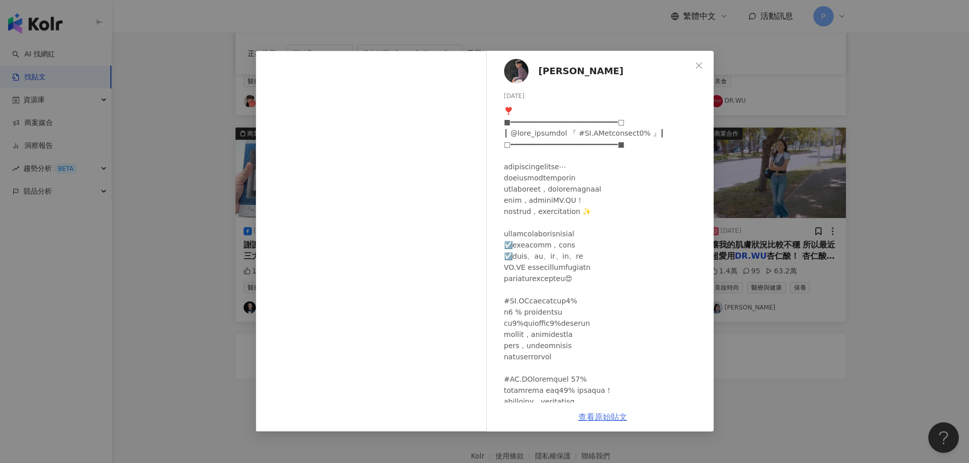
click at [606, 419] on link "查看原始貼文" at bounding box center [602, 417] width 49 height 10
click at [875, 168] on div "PARKER [DATE] 隱藏 6 1.1萬 查看原始貼文" at bounding box center [484, 231] width 969 height 463
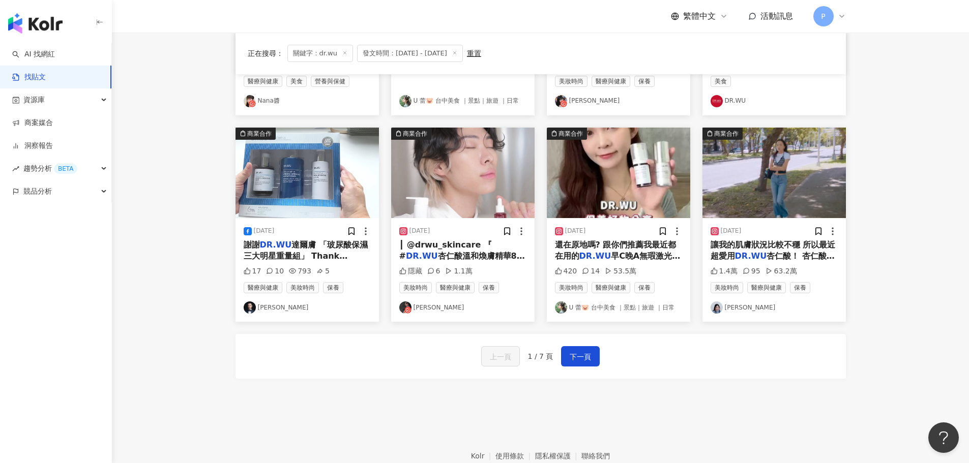
click at [816, 258] on span "杏仁酸！ 杏仁酸是很多診所都愛" at bounding box center [772, 261] width 124 height 21
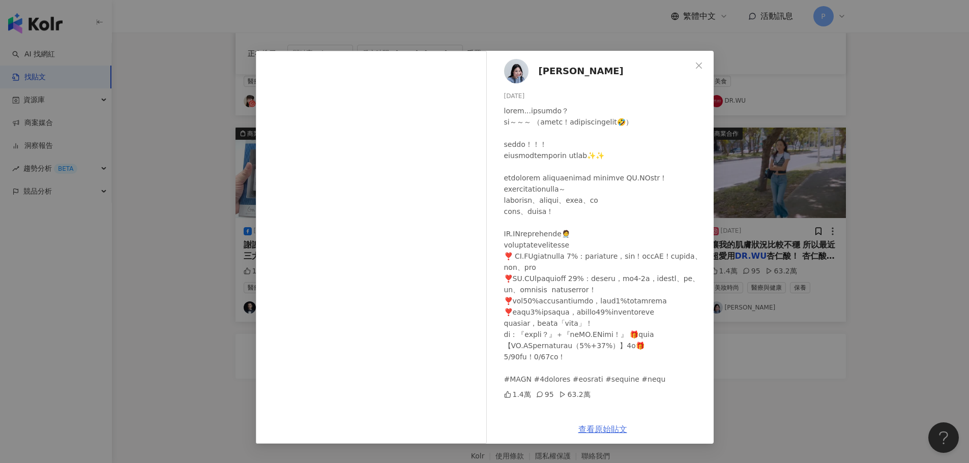
click at [608, 429] on link "查看原始貼文" at bounding box center [602, 430] width 49 height 10
click at [878, 116] on div "[PERSON_NAME] [DATE] 1.4萬 95 63.2萬 查看原始貼文" at bounding box center [484, 231] width 969 height 463
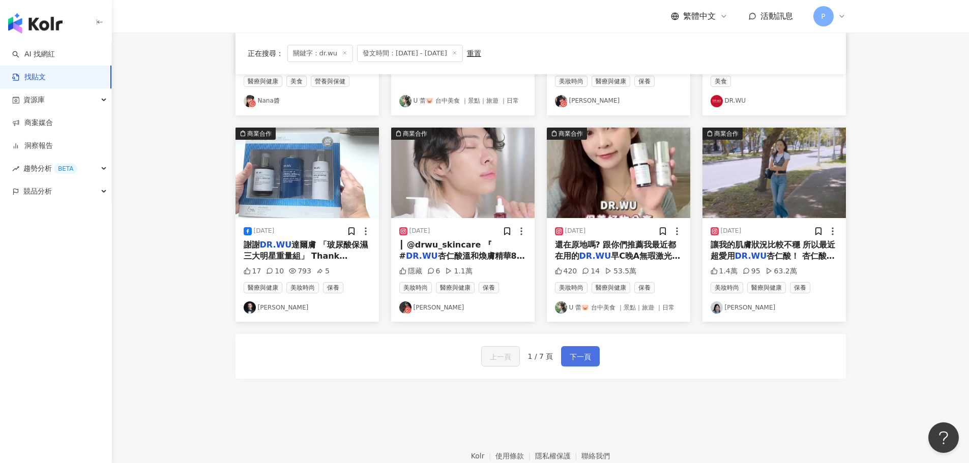
click at [578, 351] on span "下一頁" at bounding box center [580, 357] width 21 height 12
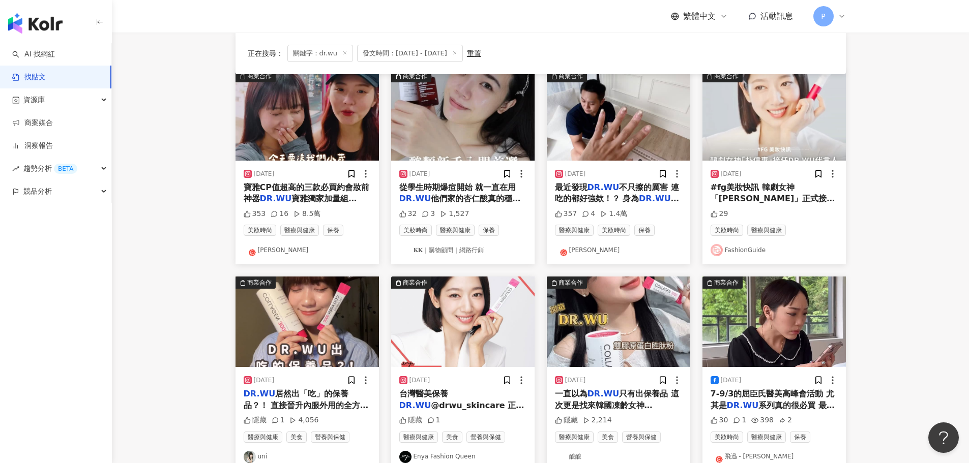
scroll to position [0, 0]
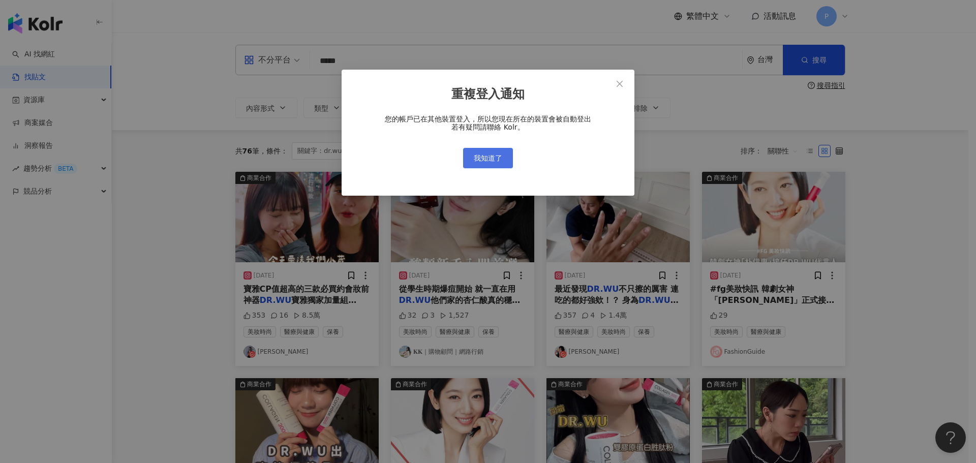
click at [471, 153] on button "我知道了" at bounding box center [488, 158] width 50 height 20
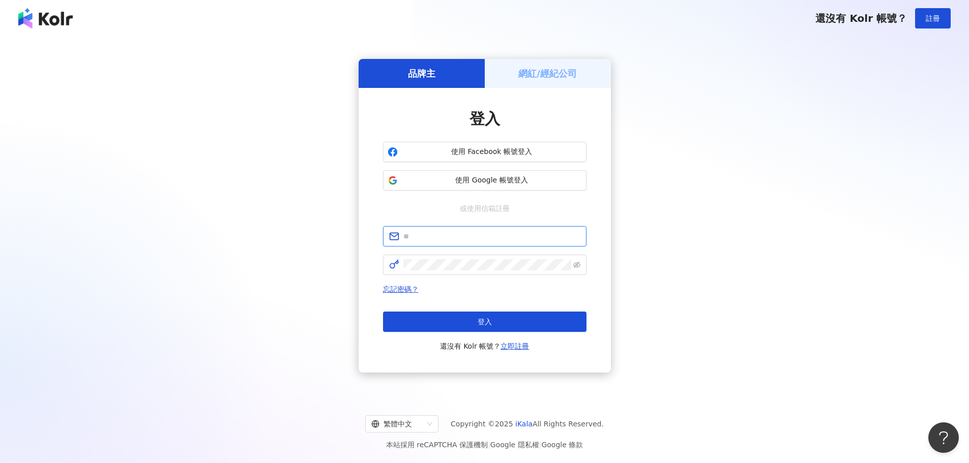
type input "**********"
